Goal: Information Seeking & Learning: Compare options

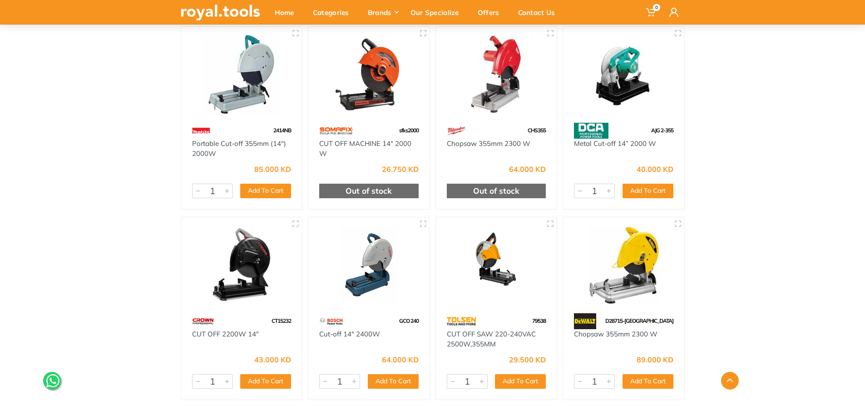
scroll to position [318, 0]
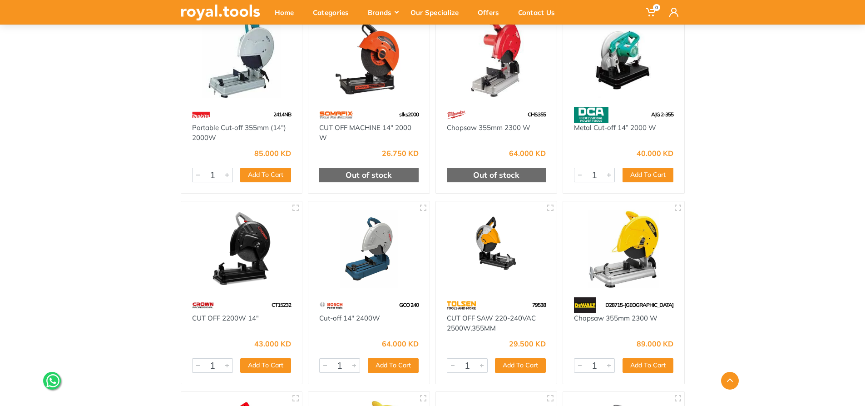
click at [394, 267] on img at bounding box center [369, 248] width 105 height 79
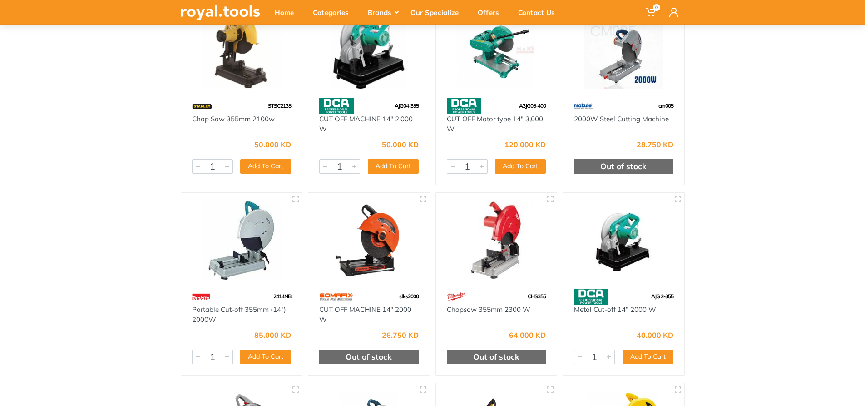
scroll to position [91, 0]
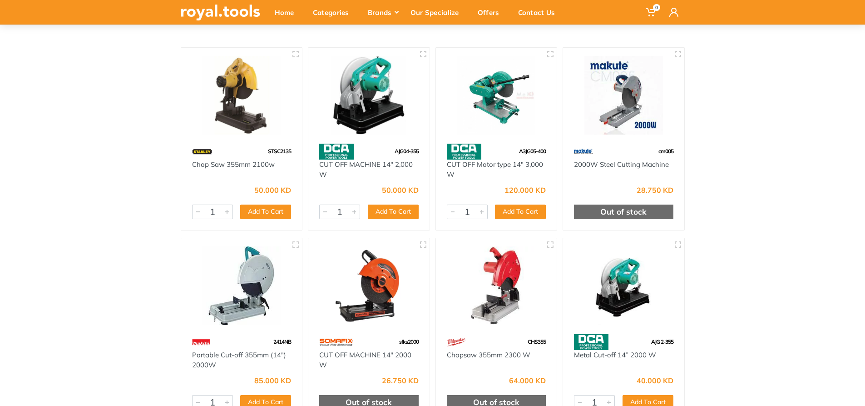
click at [503, 98] on img at bounding box center [496, 95] width 105 height 79
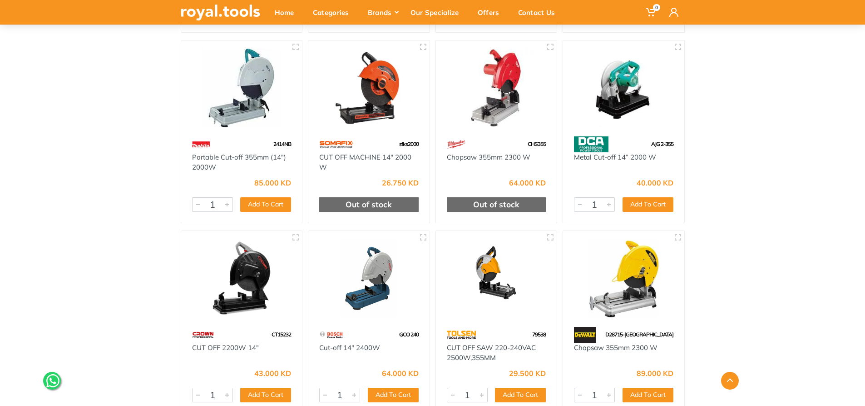
scroll to position [272, 0]
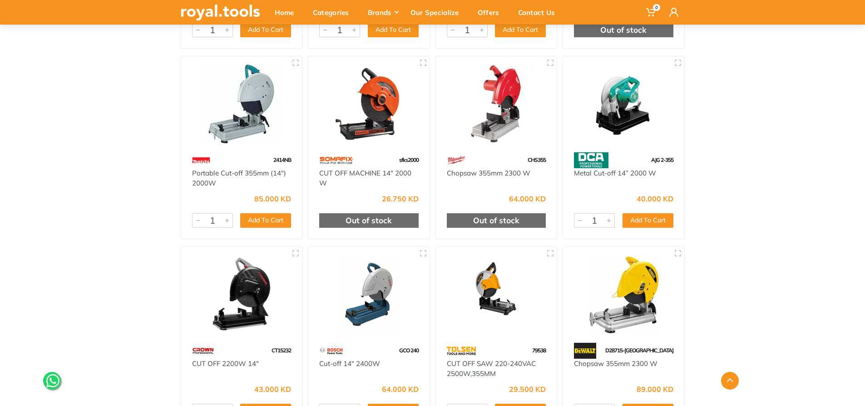
click at [233, 105] on img at bounding box center [241, 103] width 105 height 79
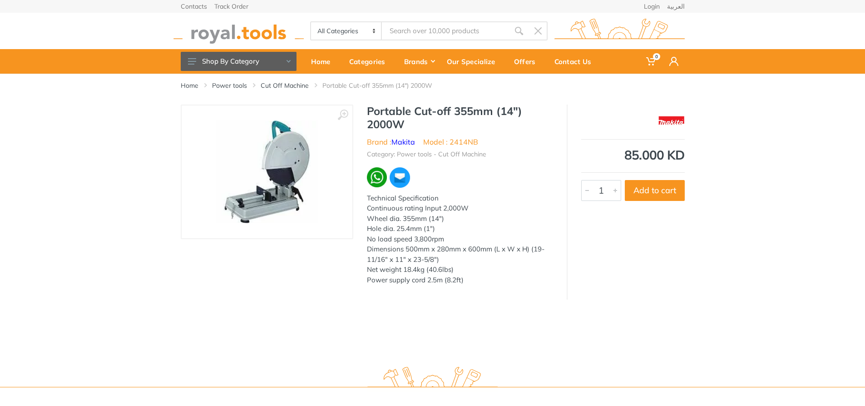
click at [297, 160] on img at bounding box center [267, 172] width 102 height 102
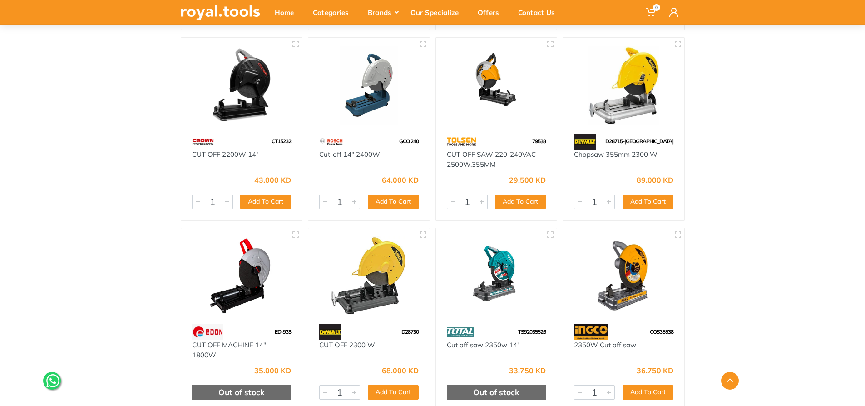
scroll to position [500, 0]
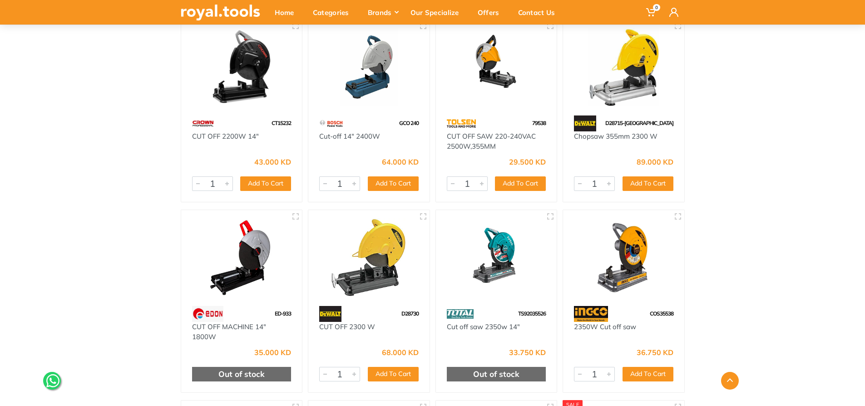
click at [390, 256] on img at bounding box center [369, 257] width 105 height 79
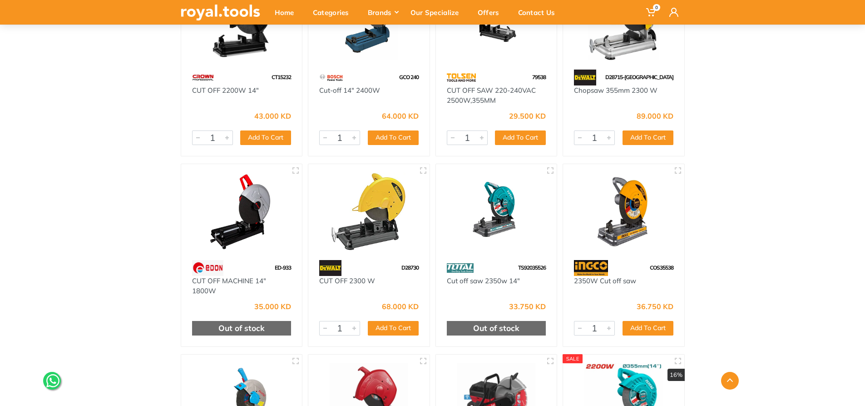
scroll to position [568, 0]
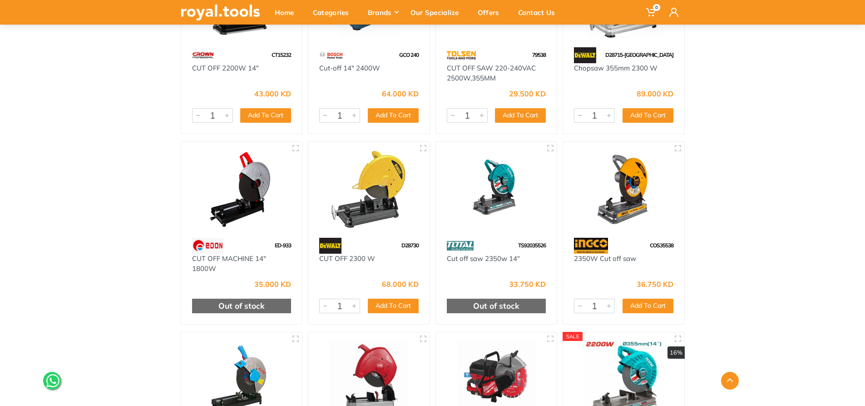
click at [373, 182] on img at bounding box center [369, 189] width 105 height 79
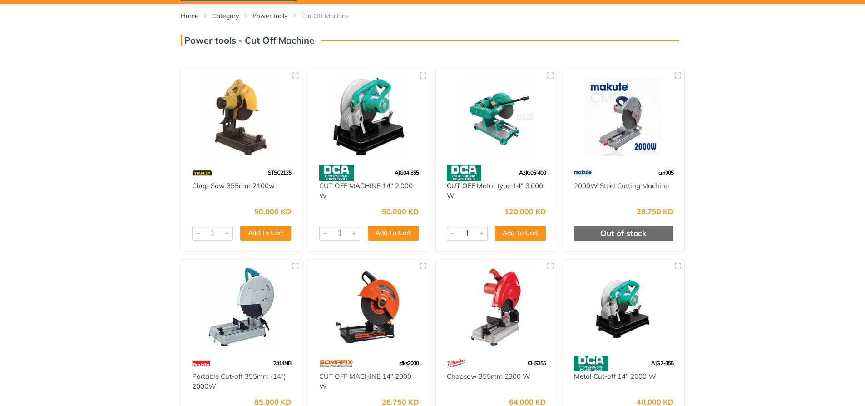
scroll to position [91, 0]
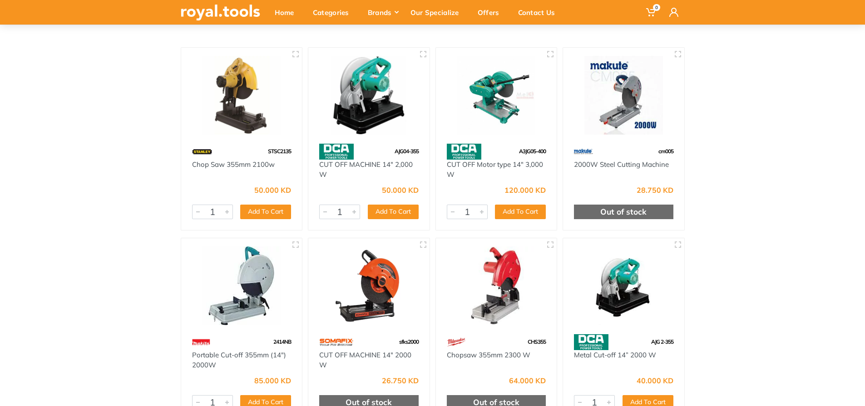
click at [268, 283] on img at bounding box center [241, 285] width 105 height 79
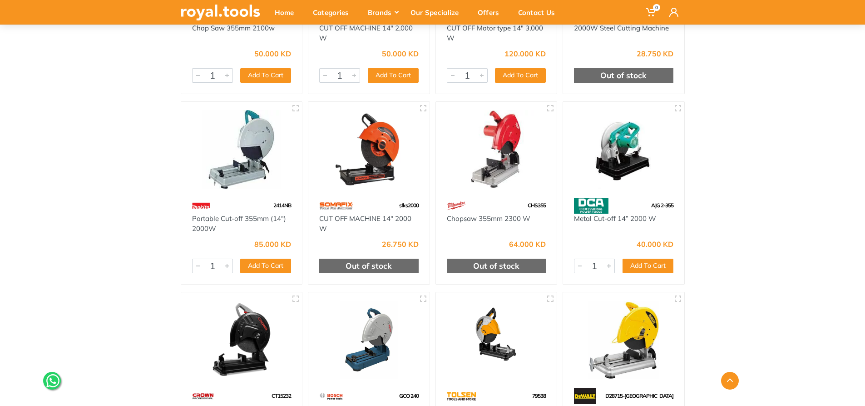
scroll to position [272, 0]
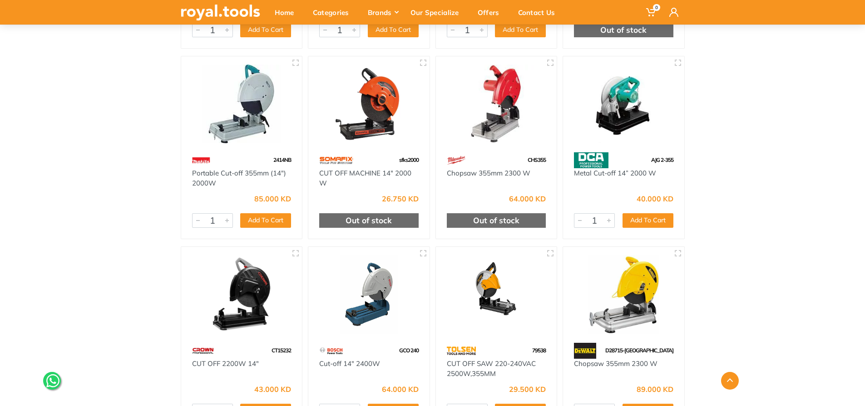
click at [412, 273] on img at bounding box center [369, 294] width 105 height 79
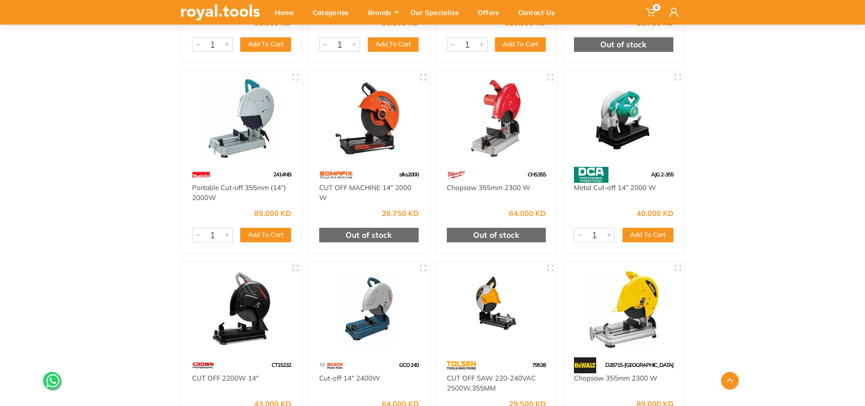
scroll to position [272, 0]
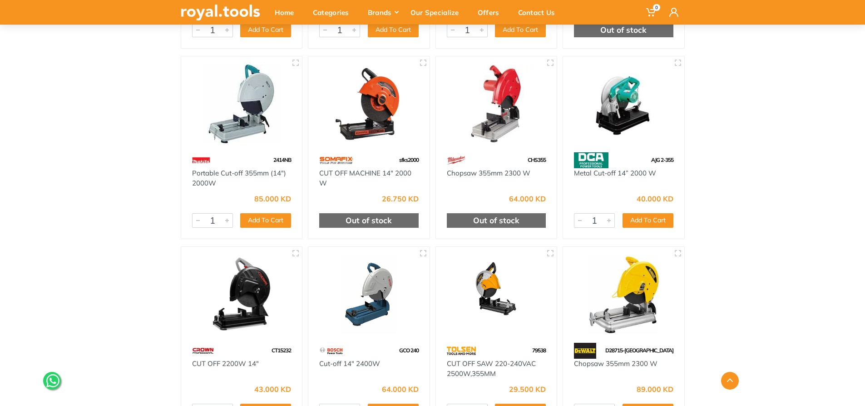
click at [240, 134] on img at bounding box center [241, 103] width 105 height 79
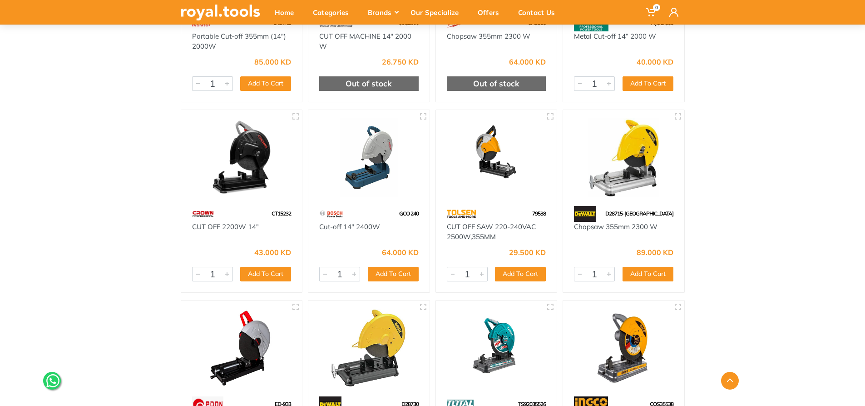
scroll to position [409, 0]
click at [650, 178] on img at bounding box center [623, 158] width 105 height 79
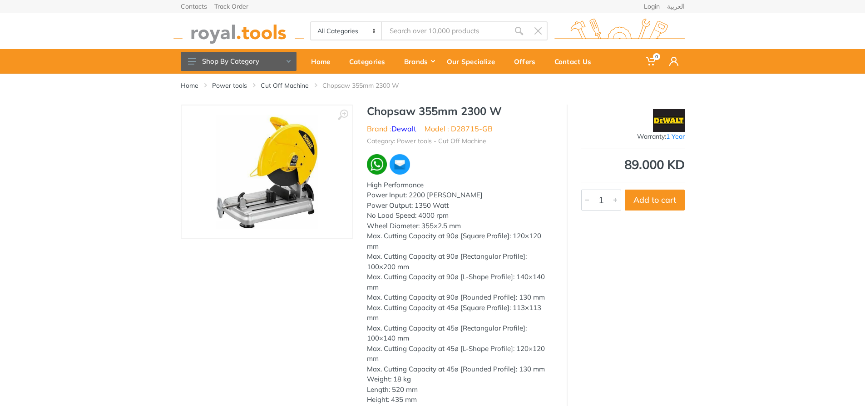
click at [248, 148] on img at bounding box center [267, 171] width 103 height 114
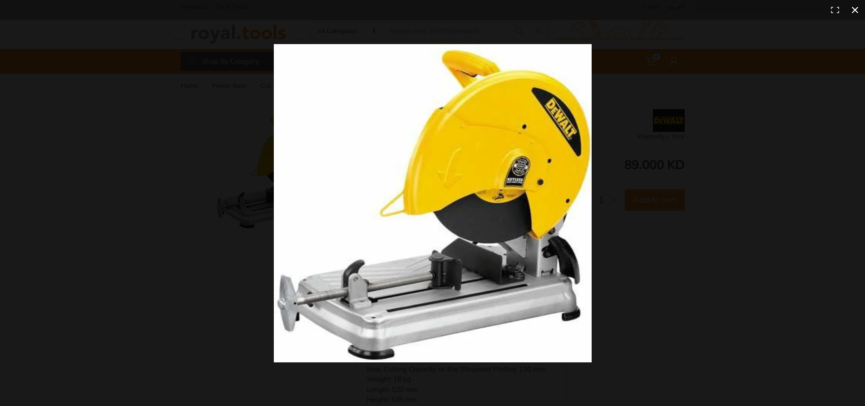
click at [856, 13] on button at bounding box center [855, 10] width 20 height 20
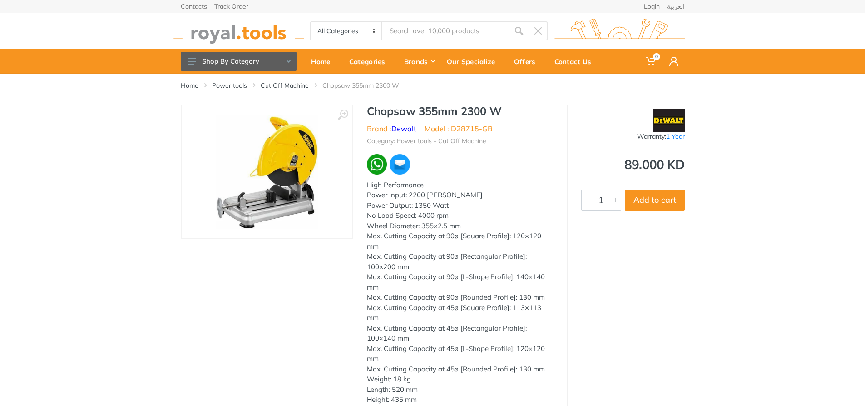
click at [366, 111] on div "Chopsaw 355mm 2300 W Brand : Dewalt Model : D28715-GB Category: Power tools - C…" at bounding box center [459, 257] width 213 height 306
drag, startPoint x: 366, startPoint y: 111, endPoint x: 414, endPoint y: 113, distance: 47.7
click at [414, 113] on div "Chopsaw 355mm 2300 W Brand : Dewalt Model : D28715-GB Category: Power tools - C…" at bounding box center [459, 257] width 213 height 306
copy h1 "Chopsaw"
click at [565, 92] on div "Home Power tools Cut Off Machine Chopsaw 355mm 2300 W" at bounding box center [433, 89] width 518 height 31
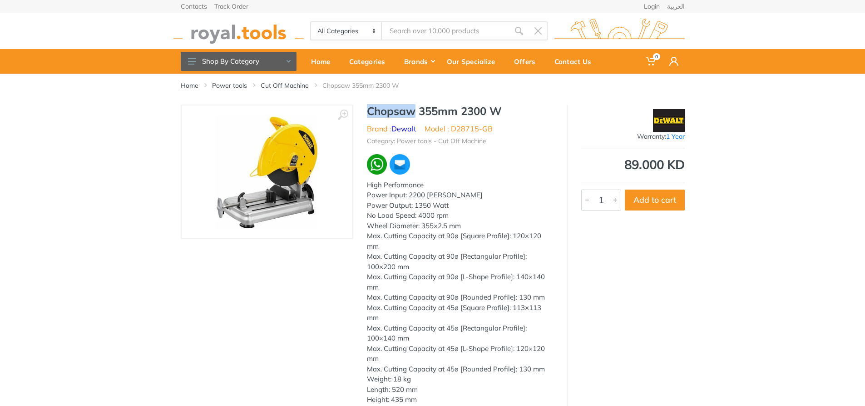
drag, startPoint x: 414, startPoint y: 111, endPoint x: 369, endPoint y: 115, distance: 45.1
click at [369, 115] on h1 "Chopsaw 355mm 2300 W" at bounding box center [460, 110] width 186 height 13
copy h1 "Chopsaw"
click at [479, 160] on div at bounding box center [460, 164] width 186 height 22
drag, startPoint x: 418, startPoint y: 109, endPoint x: 500, endPoint y: 112, distance: 81.8
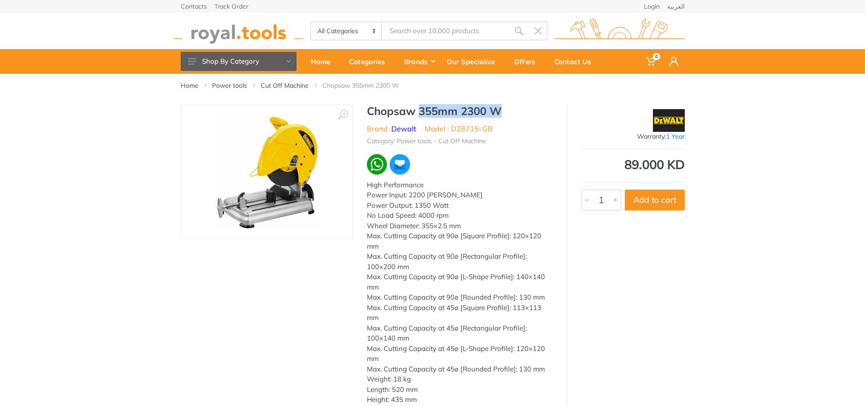
click at [500, 112] on h1 "Chopsaw 355mm 2300 W" at bounding box center [460, 110] width 186 height 13
click at [473, 168] on div at bounding box center [460, 164] width 186 height 22
drag, startPoint x: 425, startPoint y: 128, endPoint x: 490, endPoint y: 131, distance: 65.5
click at [490, 131] on ul "Brand : Dewalt Model : D28715-GB" at bounding box center [460, 128] width 186 height 11
copy li "Model : D28715-GB"
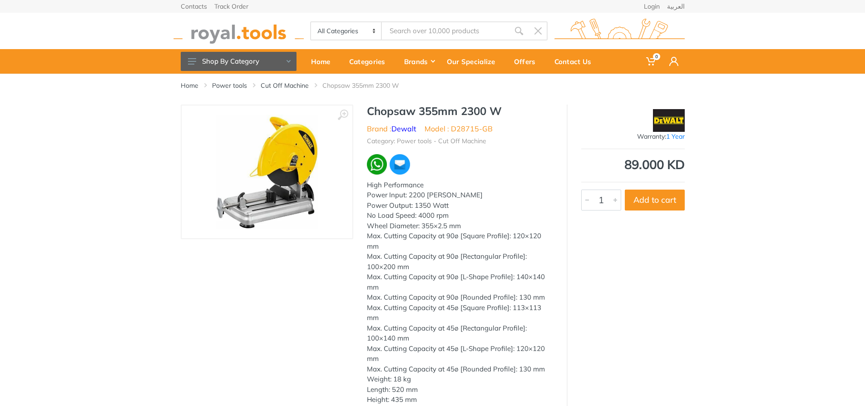
drag, startPoint x: 456, startPoint y: 175, endPoint x: 427, endPoint y: 161, distance: 32.5
click at [457, 175] on div at bounding box center [460, 164] width 186 height 22
drag, startPoint x: 367, startPoint y: 129, endPoint x: 419, endPoint y: 129, distance: 52.2
click at [419, 129] on ul "Brand : Dewalt Model : D28715-GB" at bounding box center [460, 128] width 186 height 11
copy li "Brand : Dewalt"
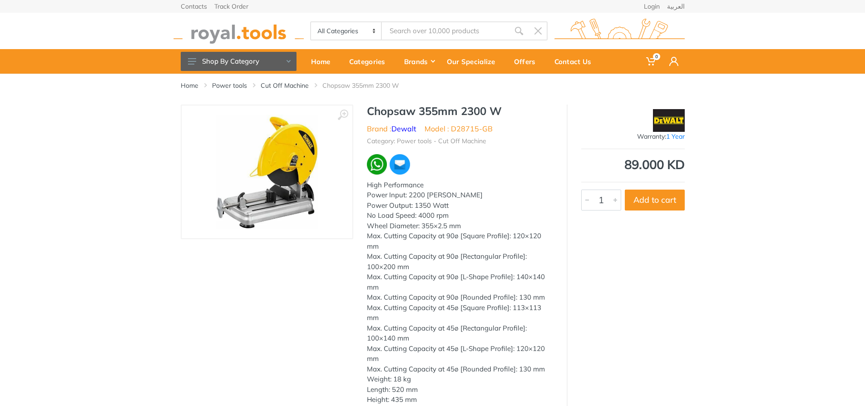
drag, startPoint x: 506, startPoint y: 123, endPoint x: 510, endPoint y: 120, distance: 4.9
click at [508, 122] on div "Chopsaw 355mm 2300 W Brand : Dewalt Model : D28715-GB Category: Power tools - C…" at bounding box center [459, 257] width 213 height 306
drag, startPoint x: 509, startPoint y: 110, endPoint x: 421, endPoint y: 110, distance: 87.2
click at [421, 110] on h1 "Chopsaw 355mm 2300 W" at bounding box center [460, 110] width 186 height 13
copy h1 "355mm 2300 W"
